Goal: Check status: Check status

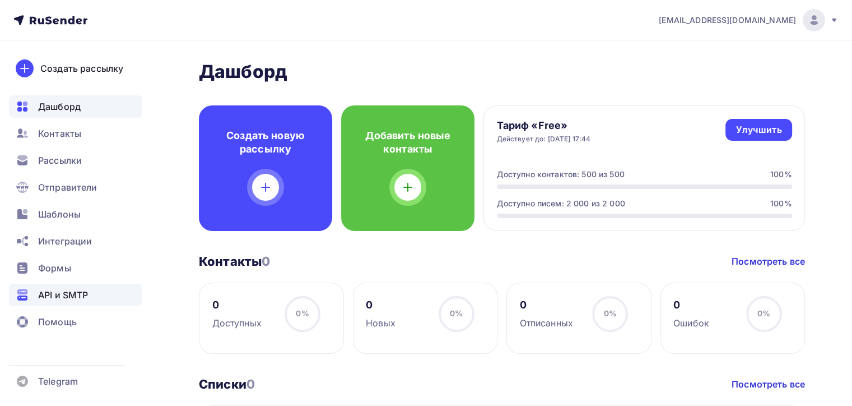
click at [59, 292] on span "API и SMTP" at bounding box center [63, 294] width 50 height 13
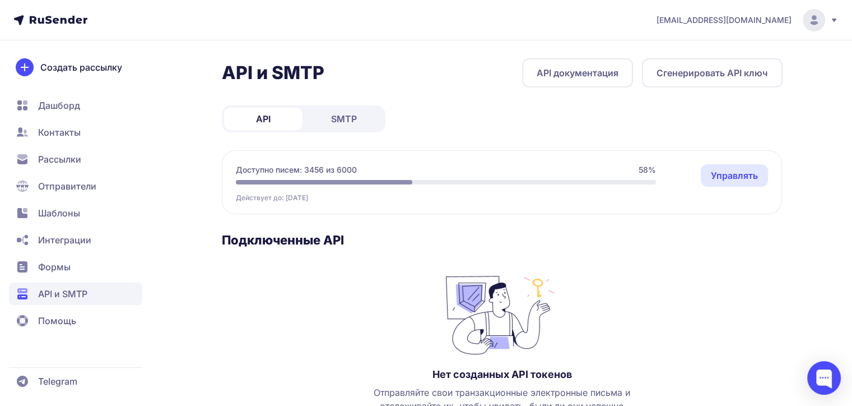
click at [331, 121] on span "SMTP" at bounding box center [344, 118] width 26 height 13
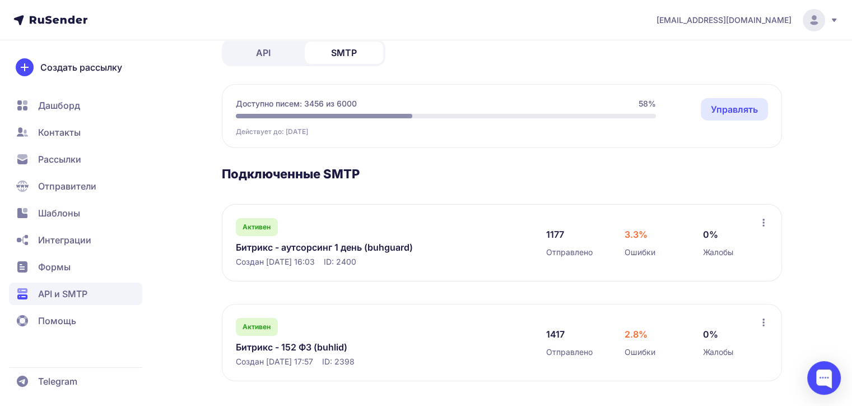
scroll to position [67, 0]
click at [332, 245] on link "Битрикс - аутсорсинг 1 день (buhguard)" at bounding box center [351, 245] width 230 height 13
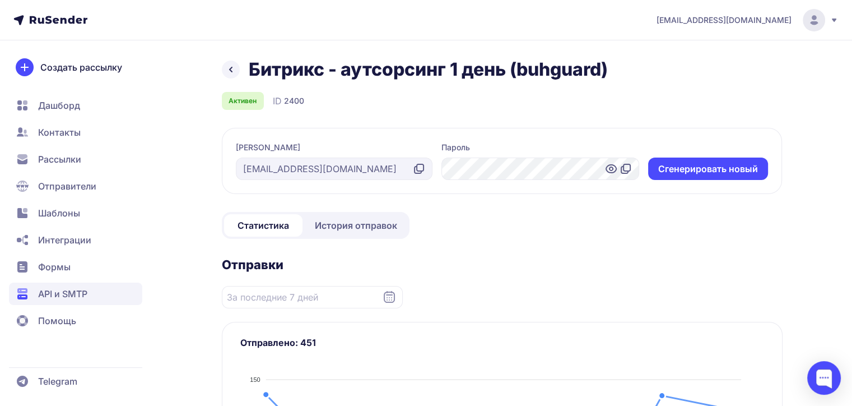
scroll to position [168, 0]
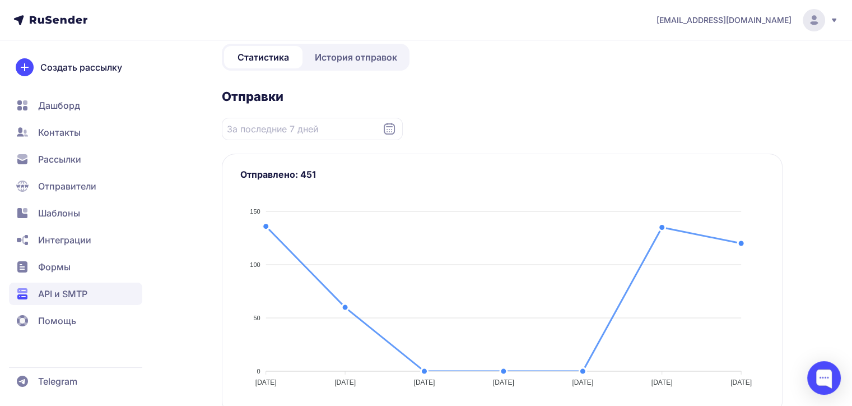
click at [359, 60] on span "История отправок" at bounding box center [356, 56] width 82 height 13
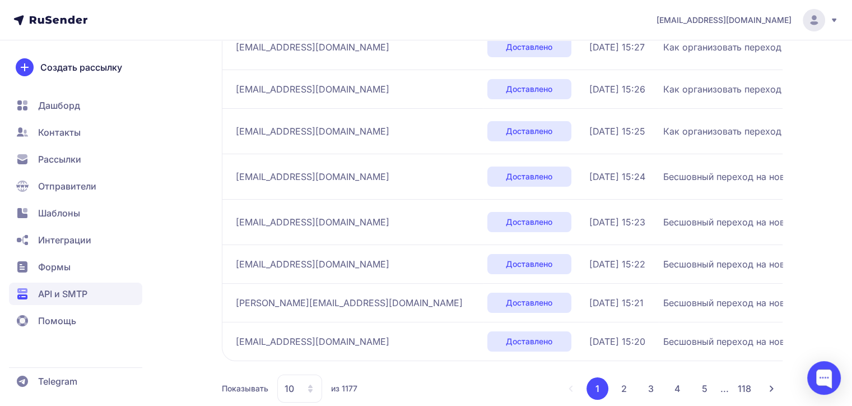
scroll to position [358, 0]
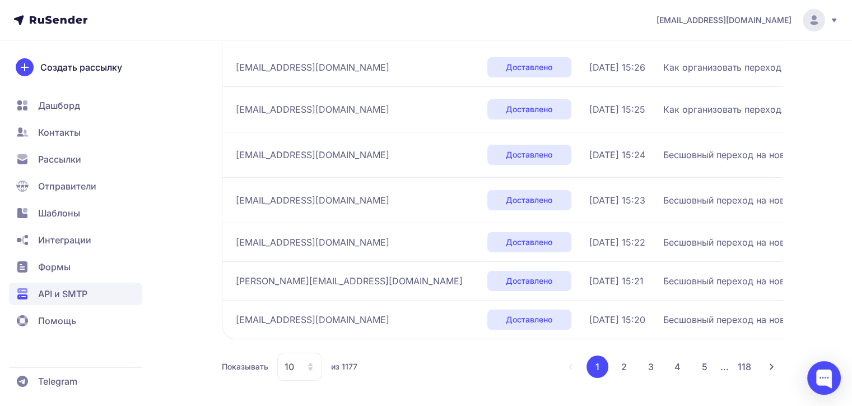
click at [625, 364] on button "2" at bounding box center [624, 366] width 22 height 22
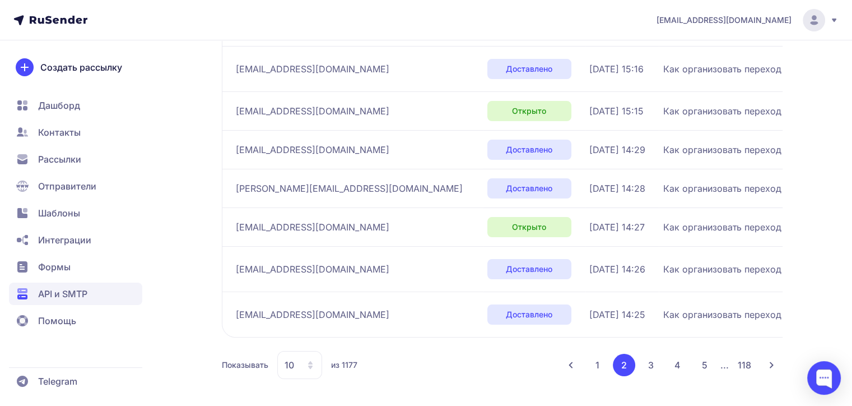
scroll to position [371, 0]
click at [652, 363] on button "3" at bounding box center [651, 364] width 22 height 22
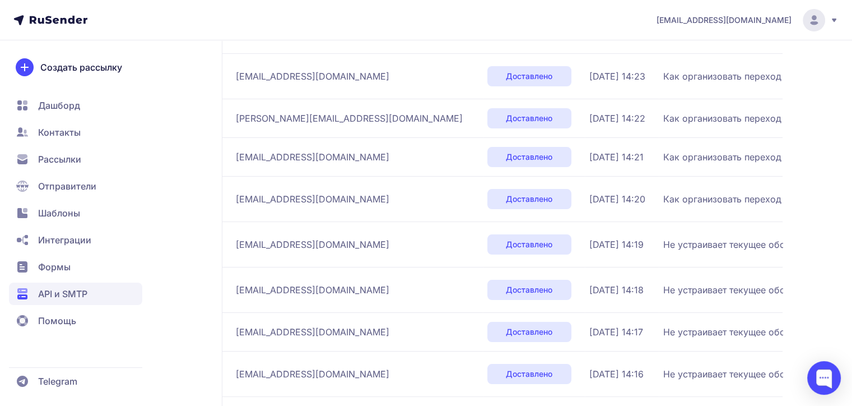
scroll to position [358, 0]
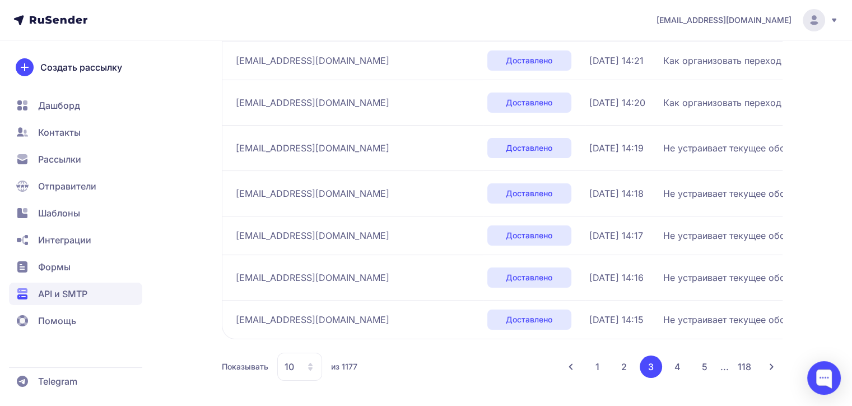
click at [680, 365] on button "4" at bounding box center [678, 366] width 22 height 22
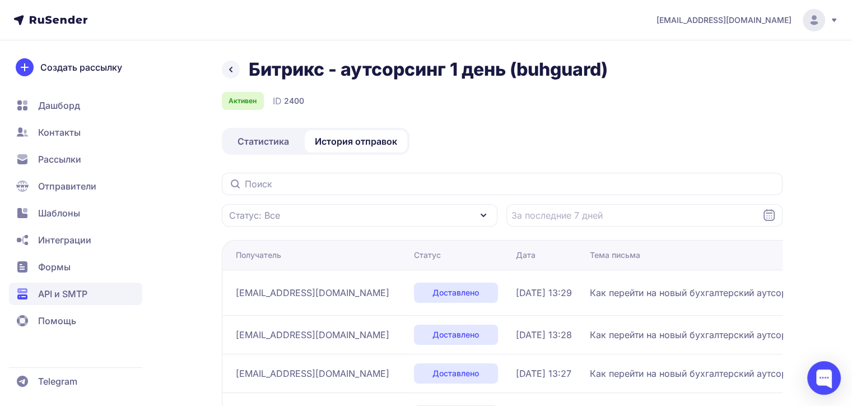
click at [266, 141] on span "Статистика" at bounding box center [263, 140] width 52 height 13
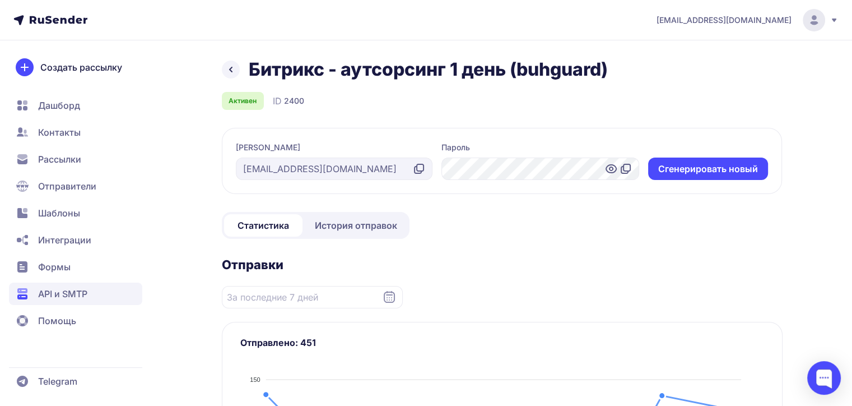
click at [347, 223] on span "История отправок" at bounding box center [356, 224] width 82 height 13
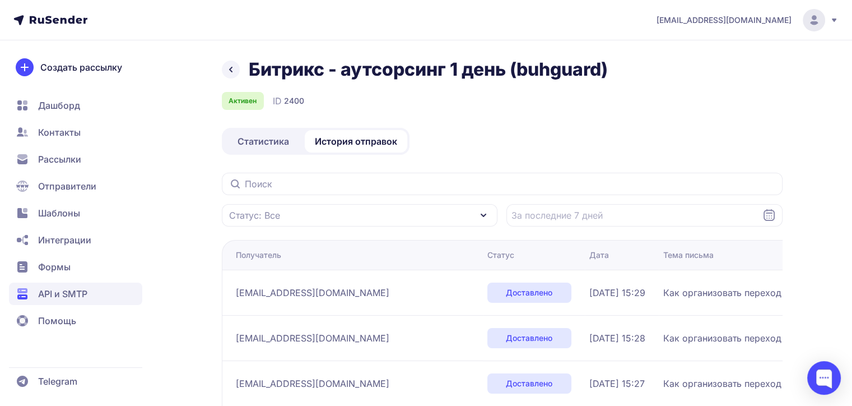
click at [230, 67] on icon at bounding box center [230, 69] width 13 height 13
